Goal: Information Seeking & Learning: Find specific fact

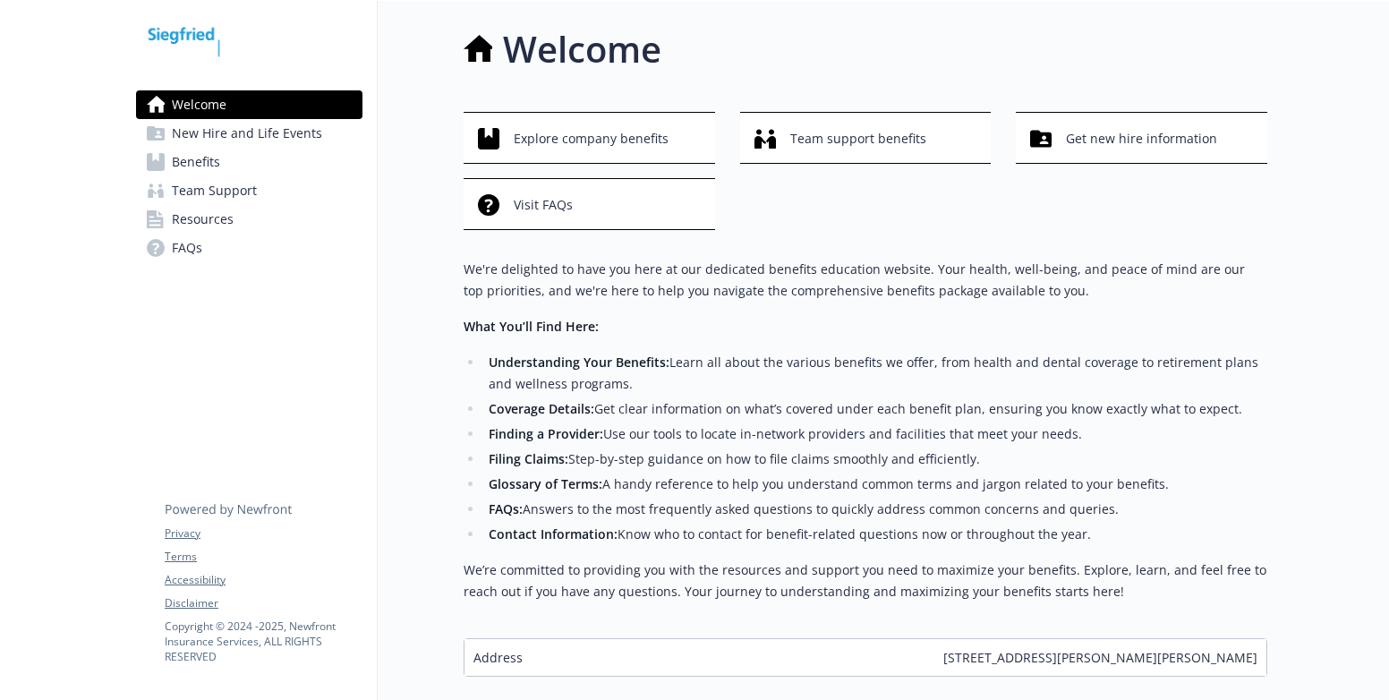
click at [202, 221] on span "Resources" at bounding box center [203, 219] width 62 height 29
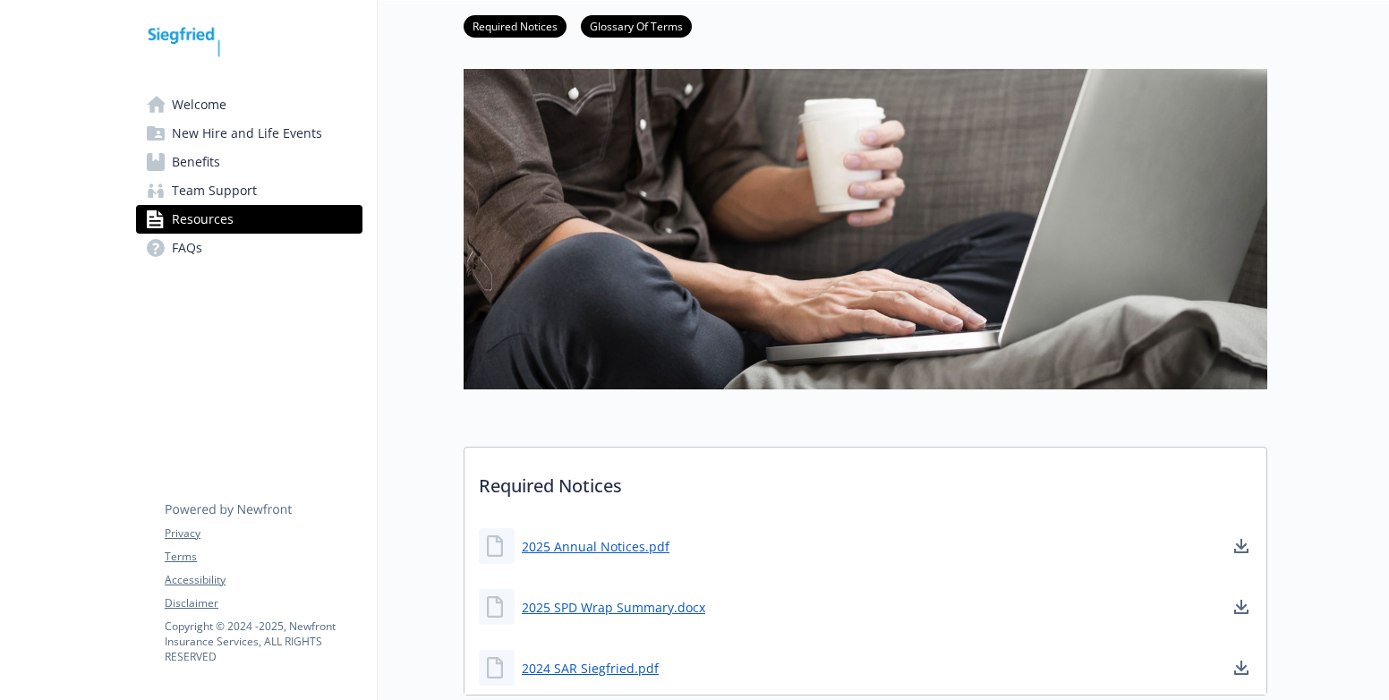
scroll to position [447, 0]
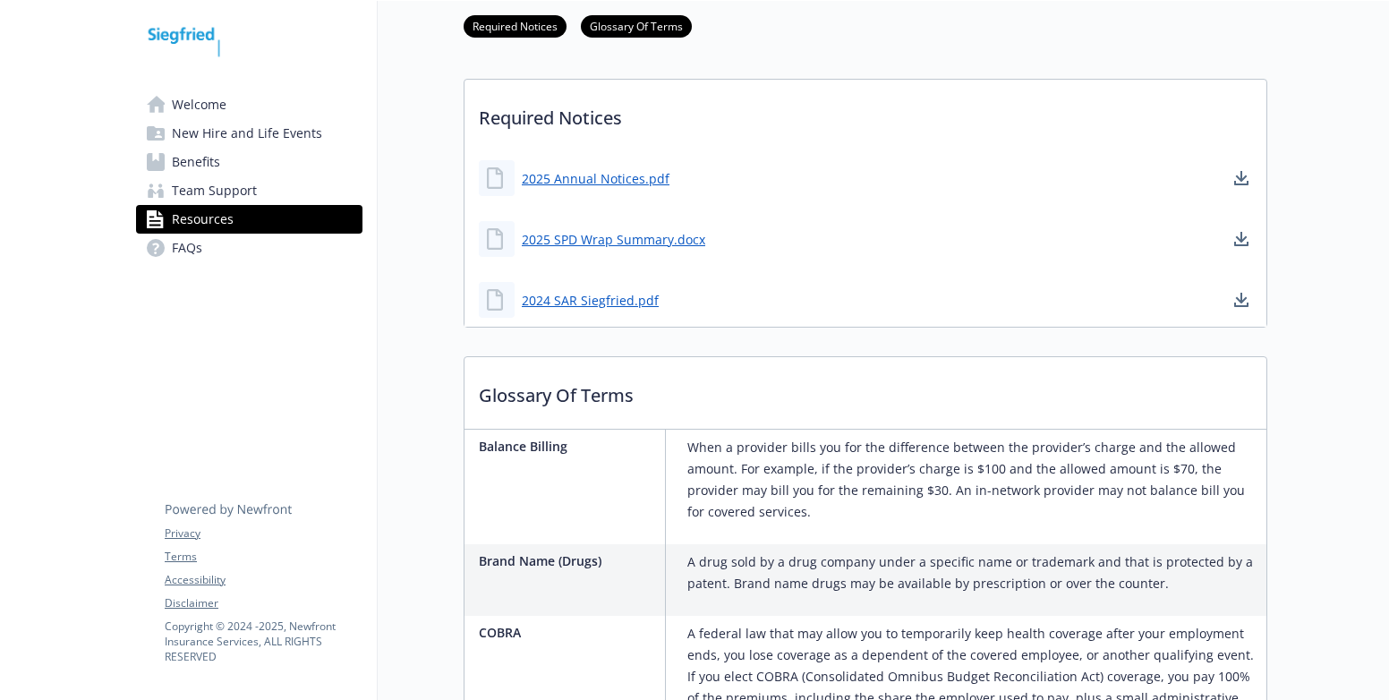
click at [192, 190] on span "Team Support" at bounding box center [214, 190] width 85 height 29
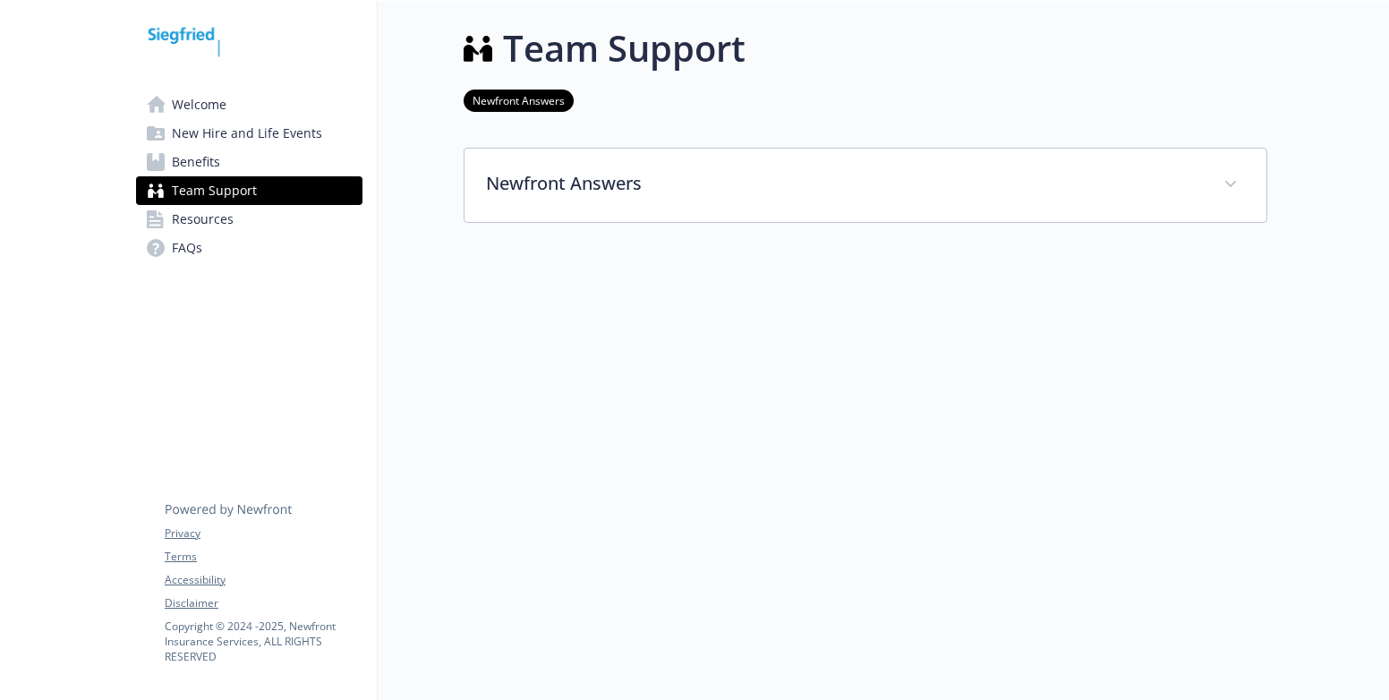
scroll to position [14, 0]
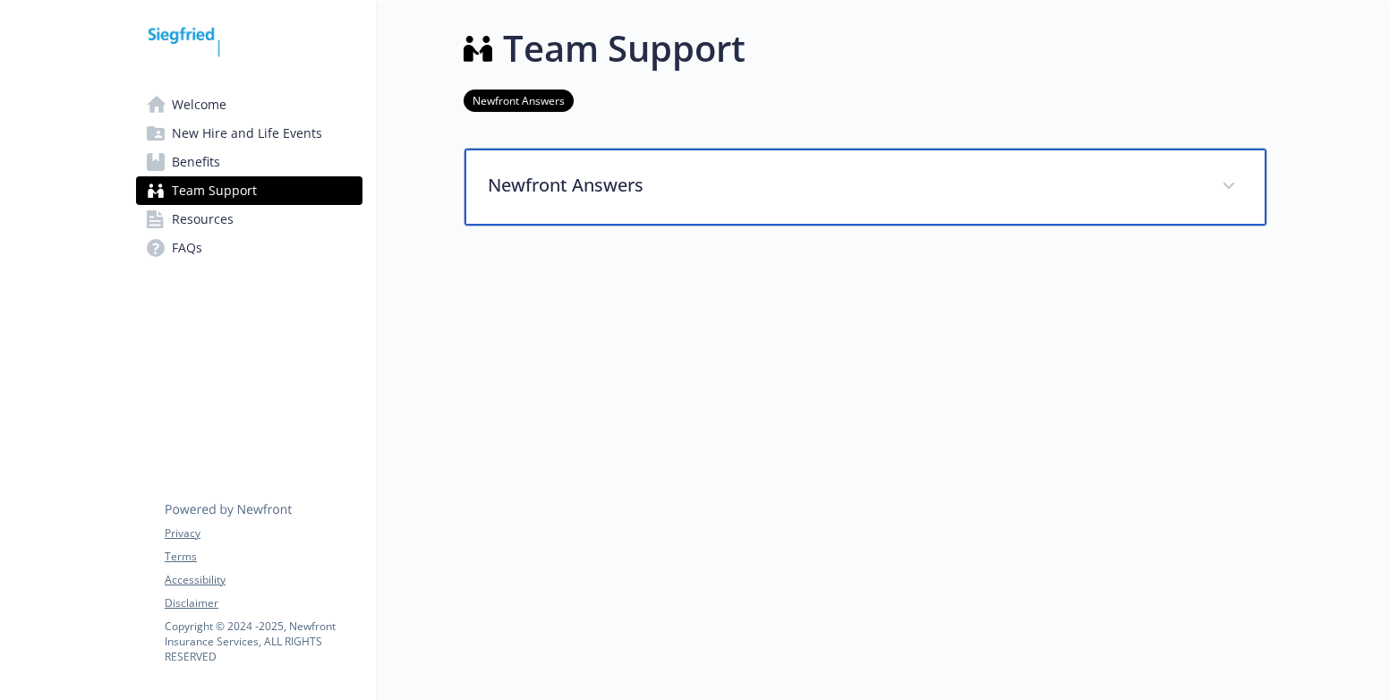
click at [634, 153] on div "Newfront Answers" at bounding box center [865, 187] width 802 height 77
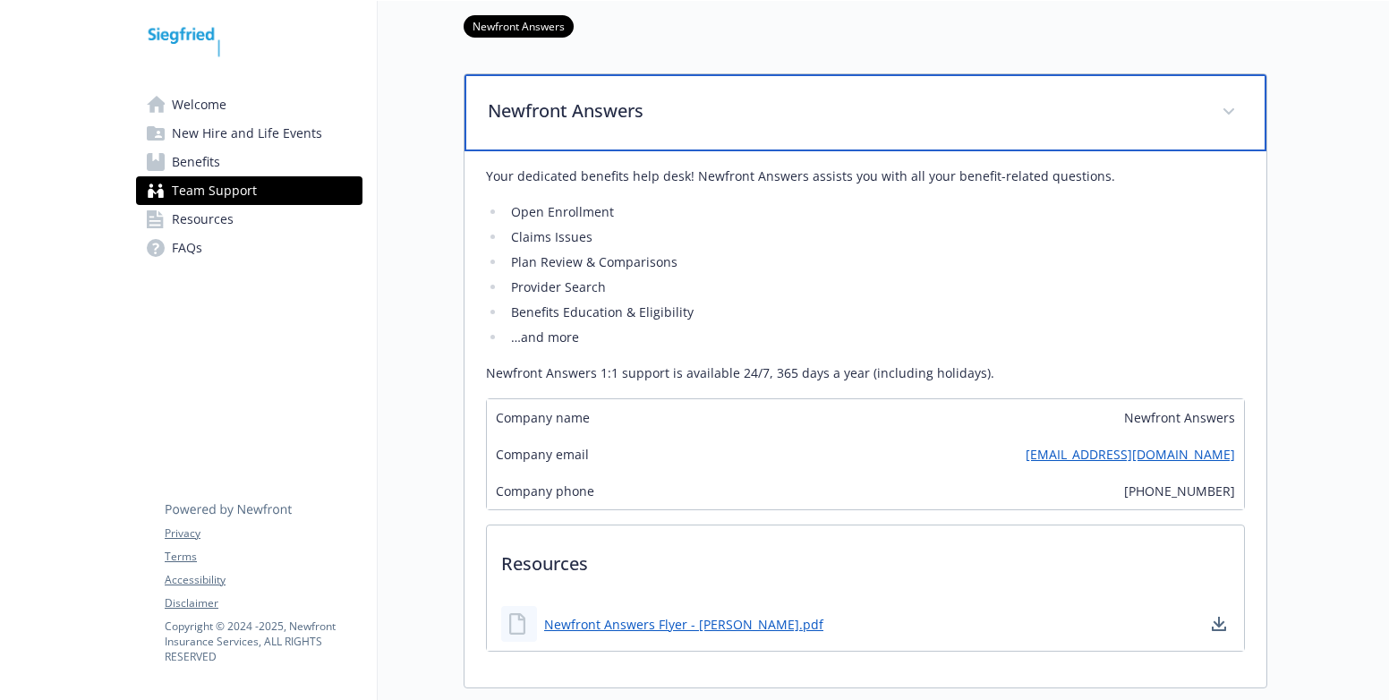
scroll to position [104, 0]
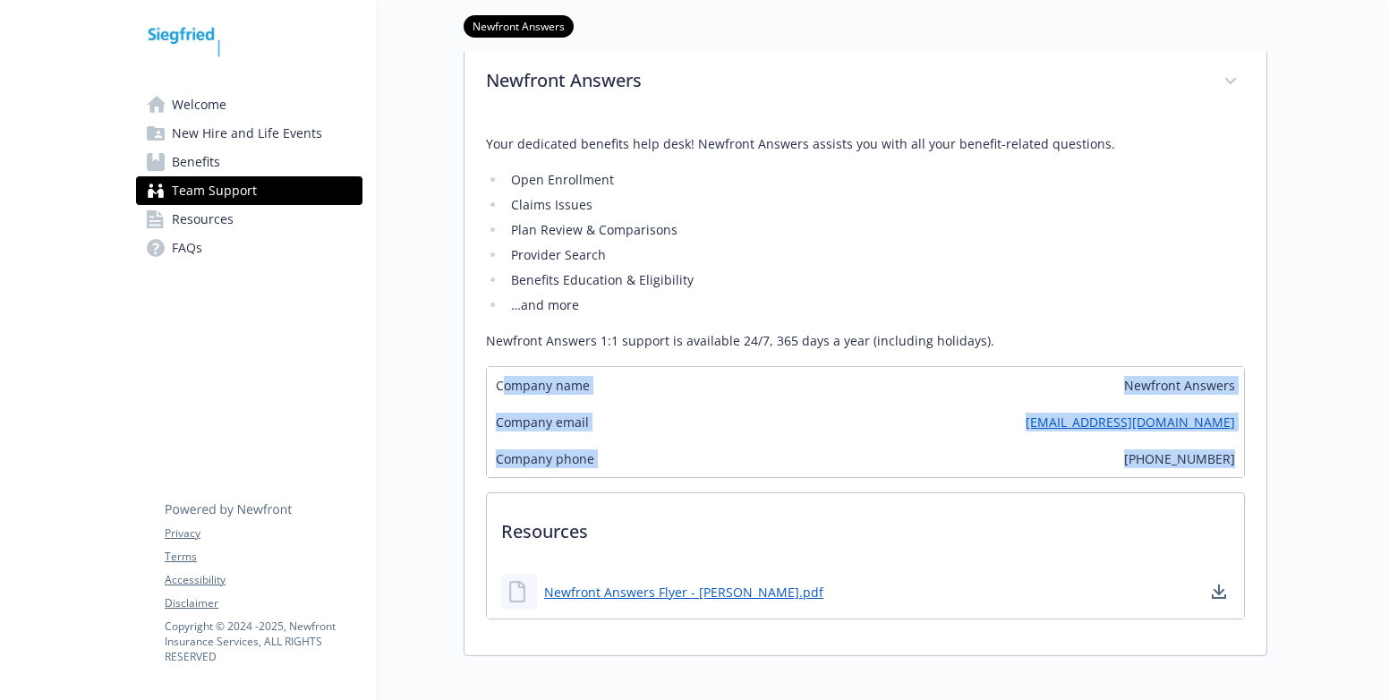
drag, startPoint x: 501, startPoint y: 381, endPoint x: 1244, endPoint y: 444, distance: 745.2
click at [1244, 444] on div "Company name Newfront Answers Company email [EMAIL_ADDRESS][DOMAIN_NAME] Compan…" at bounding box center [865, 422] width 759 height 112
copy div "ompany name Newfront Answers Company email [EMAIL_ADDRESS][DOMAIN_NAME] Company…"
